Goal: Transaction & Acquisition: Purchase product/service

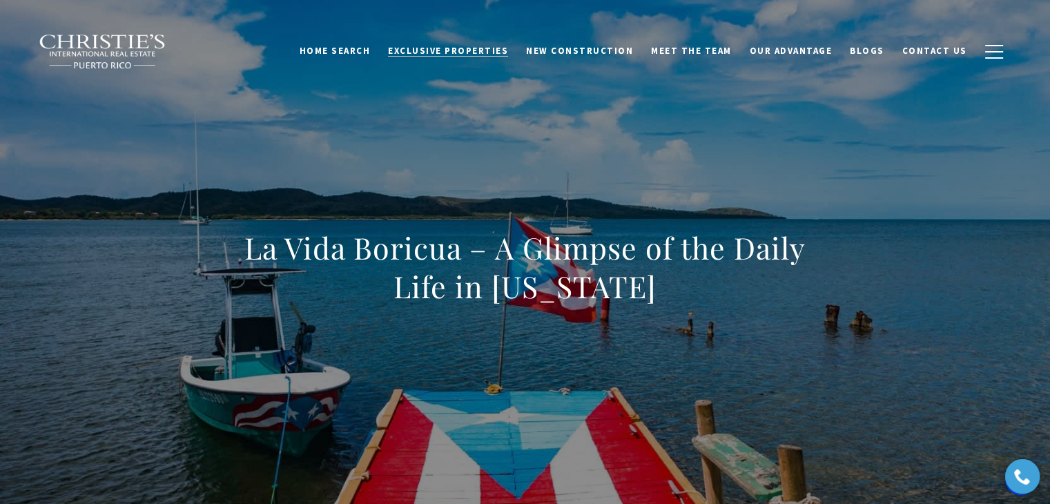
click at [436, 55] on span "Exclusive Properties" at bounding box center [448, 51] width 120 height 12
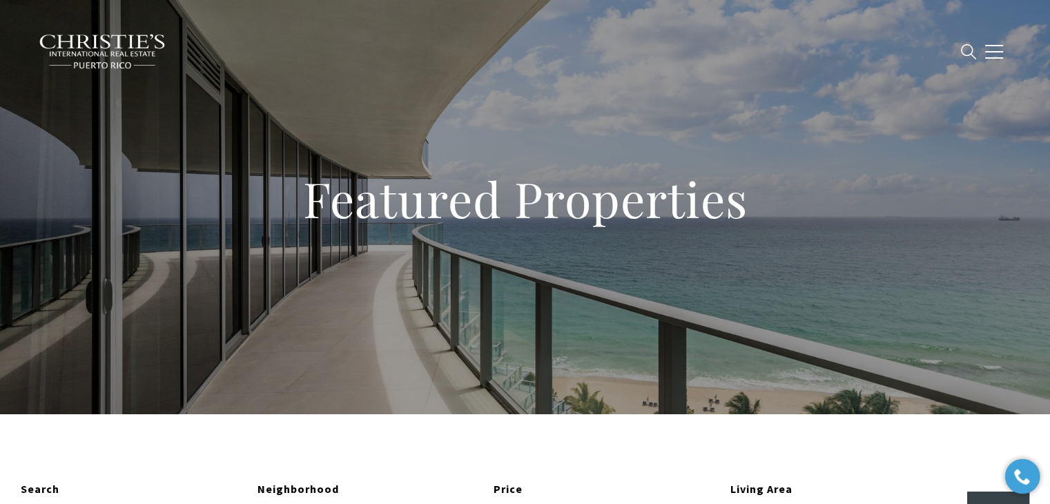
type input "**********"
type input "*********"
